Goal: Transaction & Acquisition: Purchase product/service

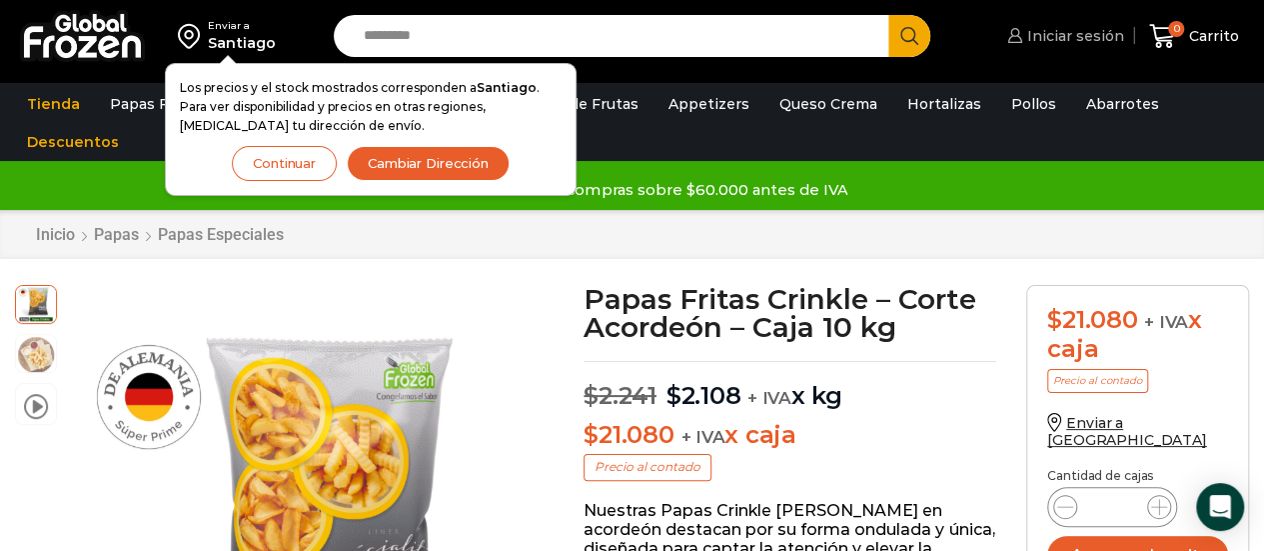
click at [1018, 40] on icon at bounding box center [1015, 35] width 15 height 15
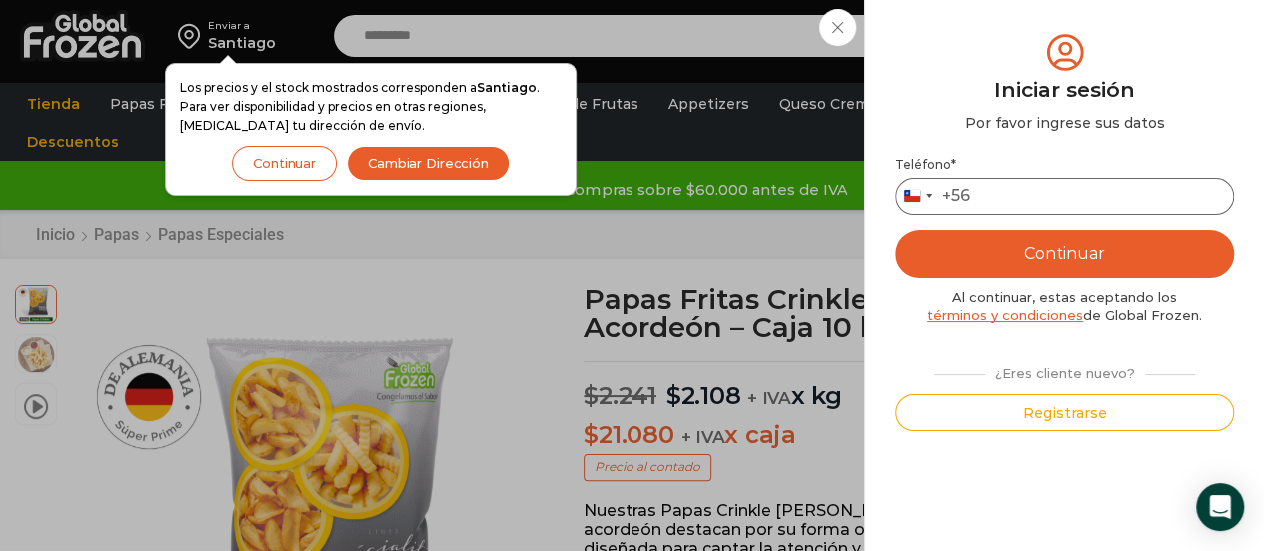
click at [1052, 204] on input "Teléfono *" at bounding box center [1065, 196] width 339 height 37
type input "*********"
click at [1049, 253] on button "Continuar" at bounding box center [1065, 254] width 339 height 48
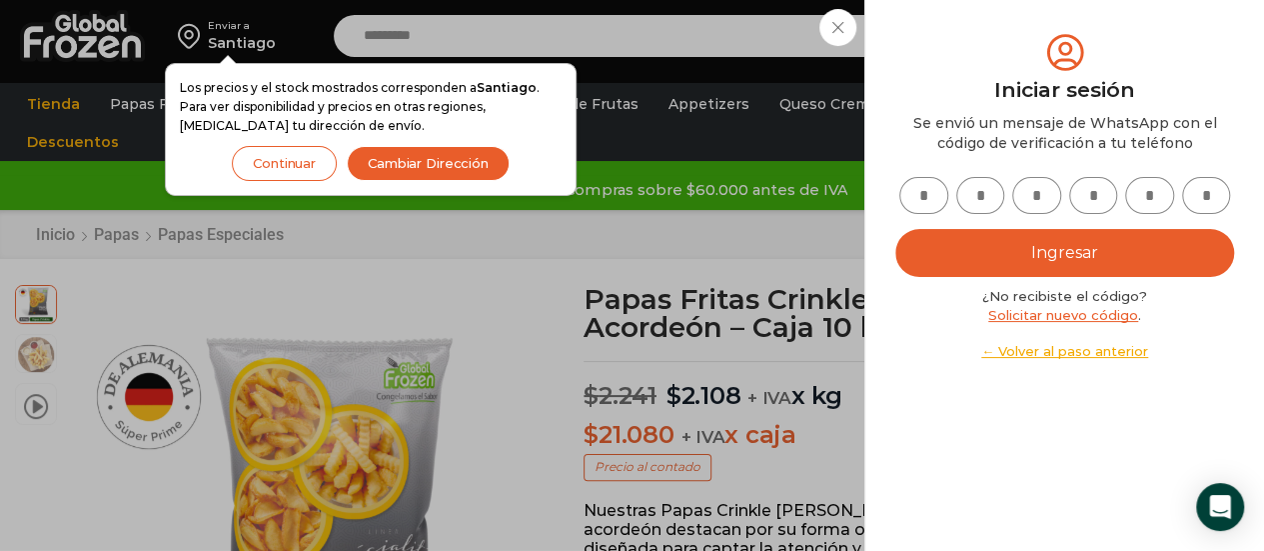
click at [927, 197] on input "text" at bounding box center [924, 195] width 49 height 37
type input "*"
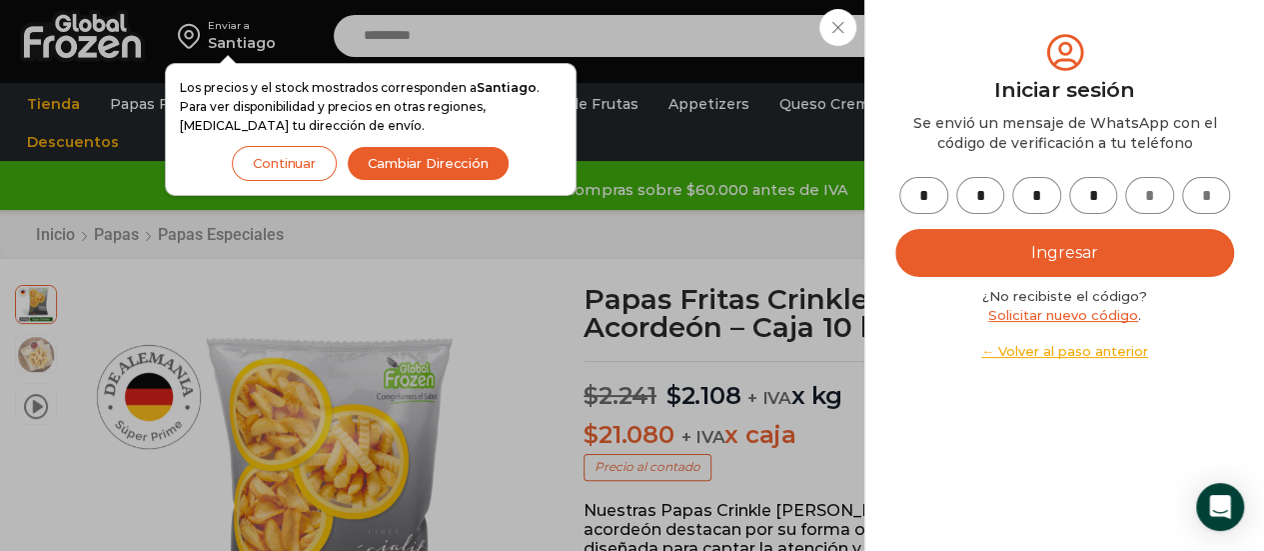
type input "*"
click at [995, 243] on button "Ingresar" at bounding box center [1065, 253] width 339 height 48
click at [1033, 262] on button "Ingresar" at bounding box center [1065, 253] width 339 height 48
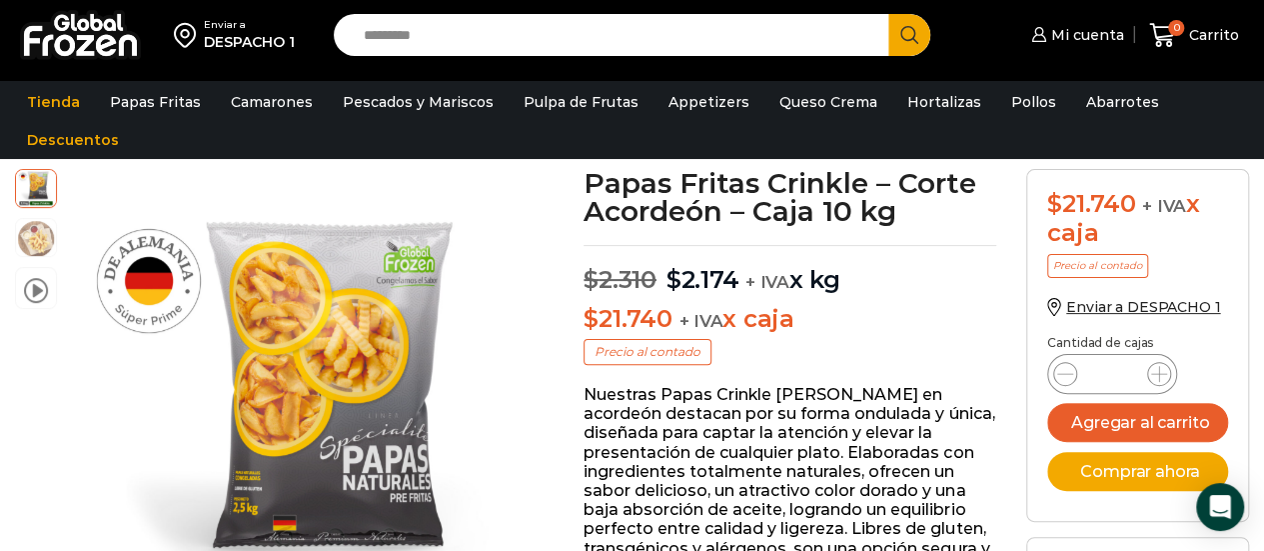
scroll to position [118, 0]
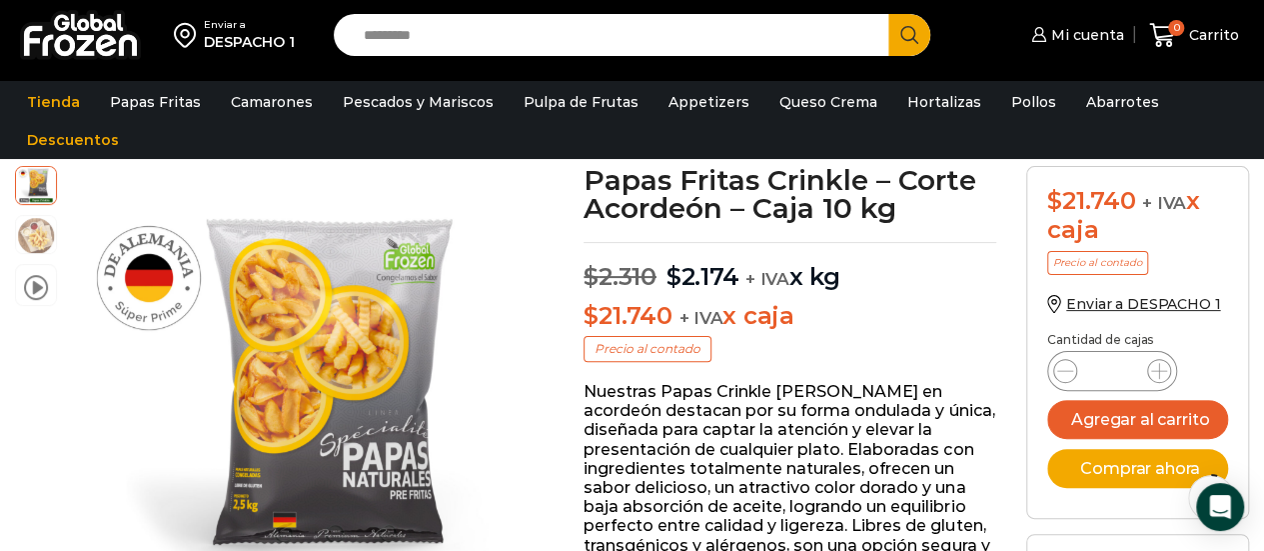
click at [1120, 374] on input "*" at bounding box center [1113, 371] width 38 height 28
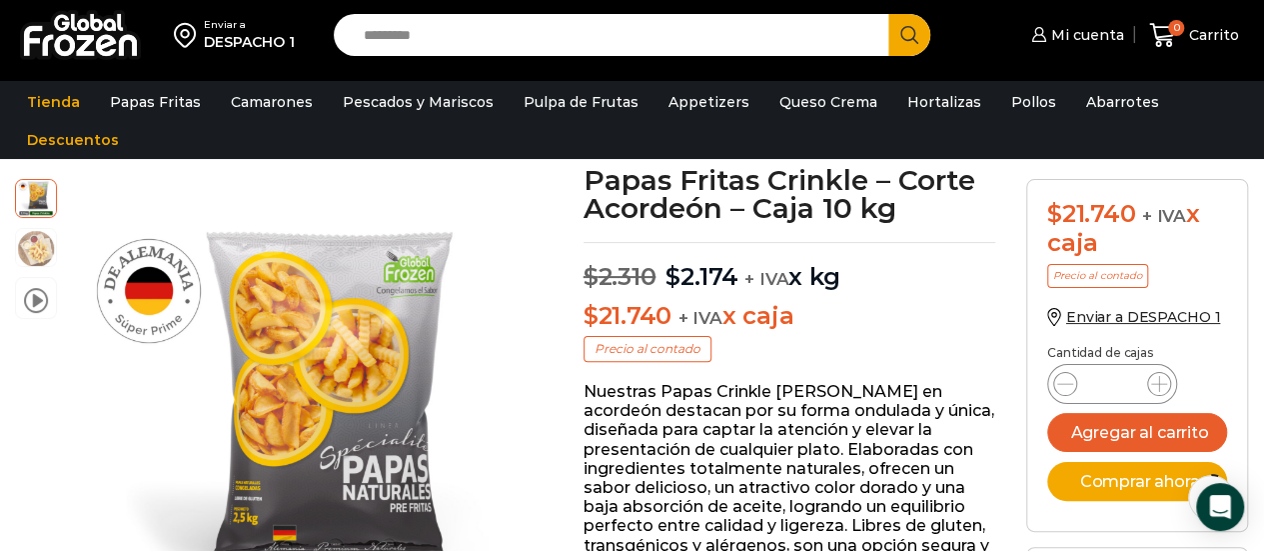
scroll to position [206, 0]
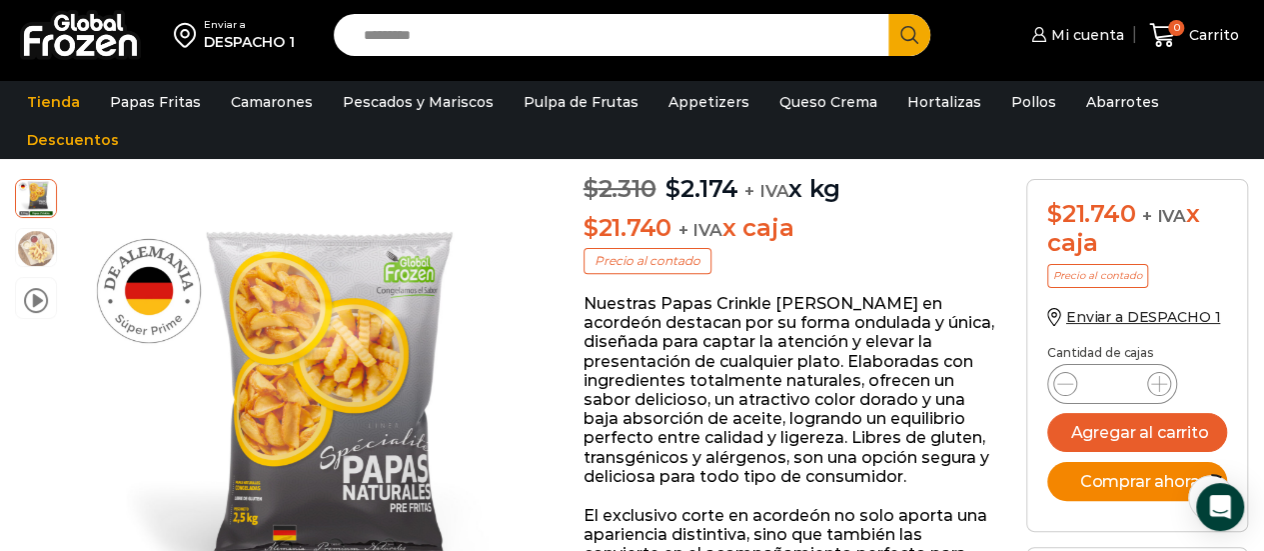
type input "**"
click at [1098, 484] on button "Comprar ahora" at bounding box center [1138, 481] width 180 height 39
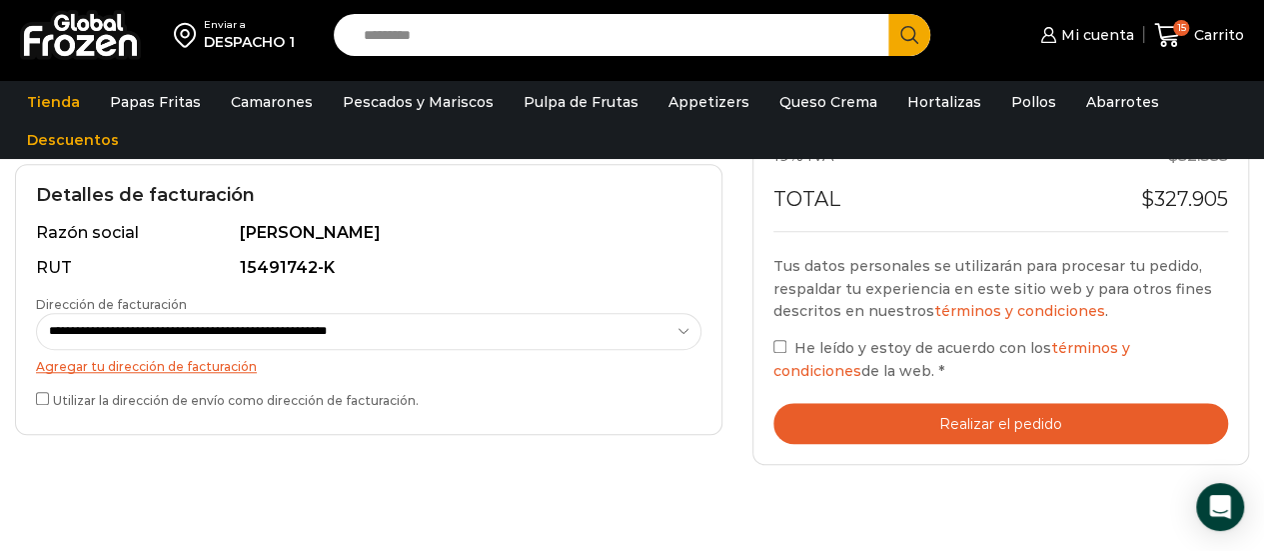
scroll to position [648, 0]
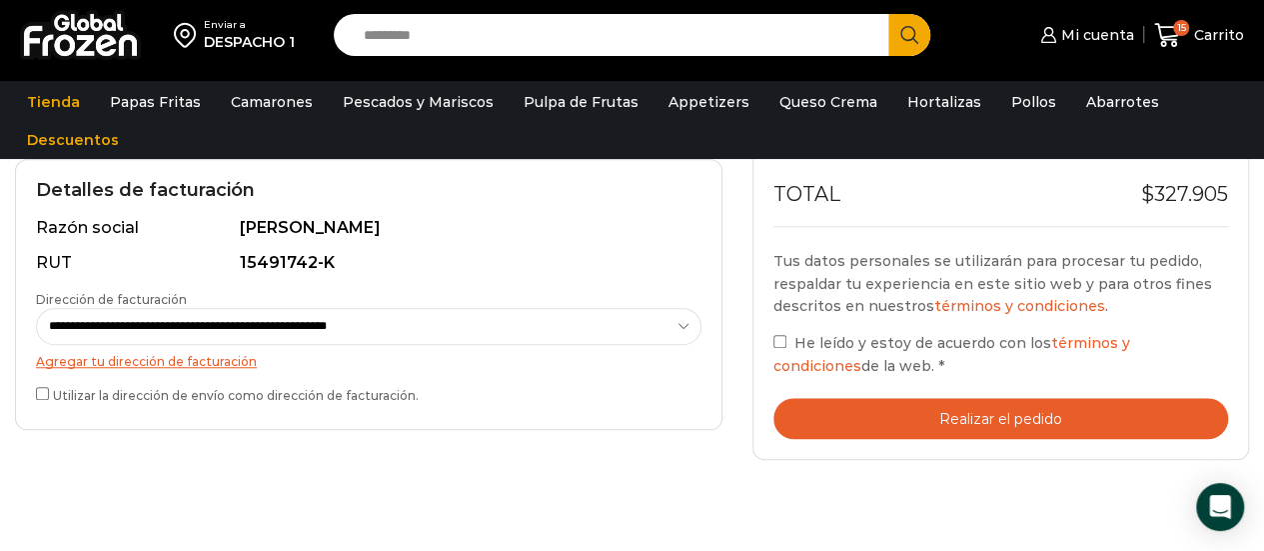
click at [924, 409] on button "Realizar el pedido" at bounding box center [1001, 418] width 455 height 41
